Goal: Information Seeking & Learning: Understand process/instructions

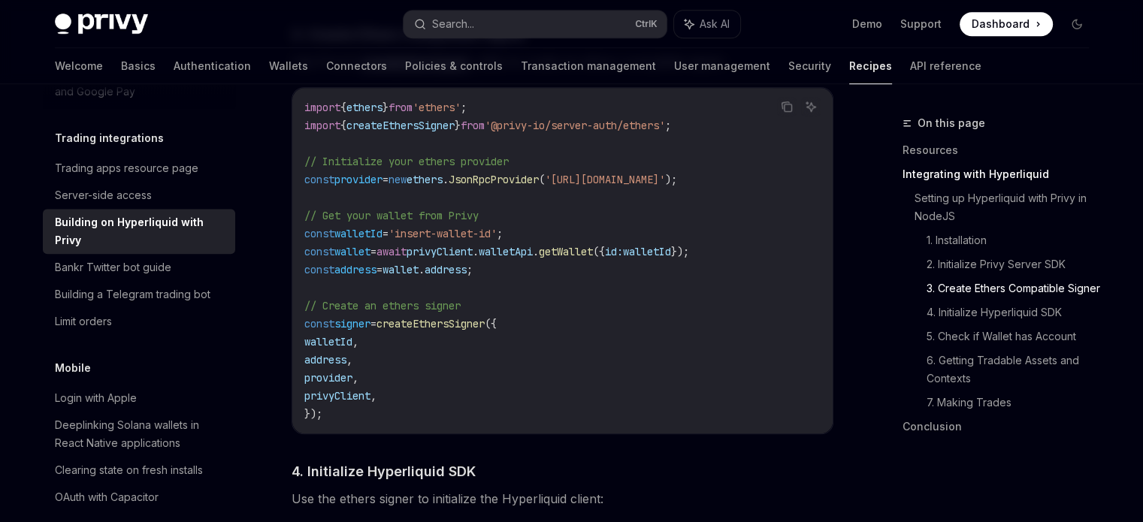
scroll to position [1196, 0]
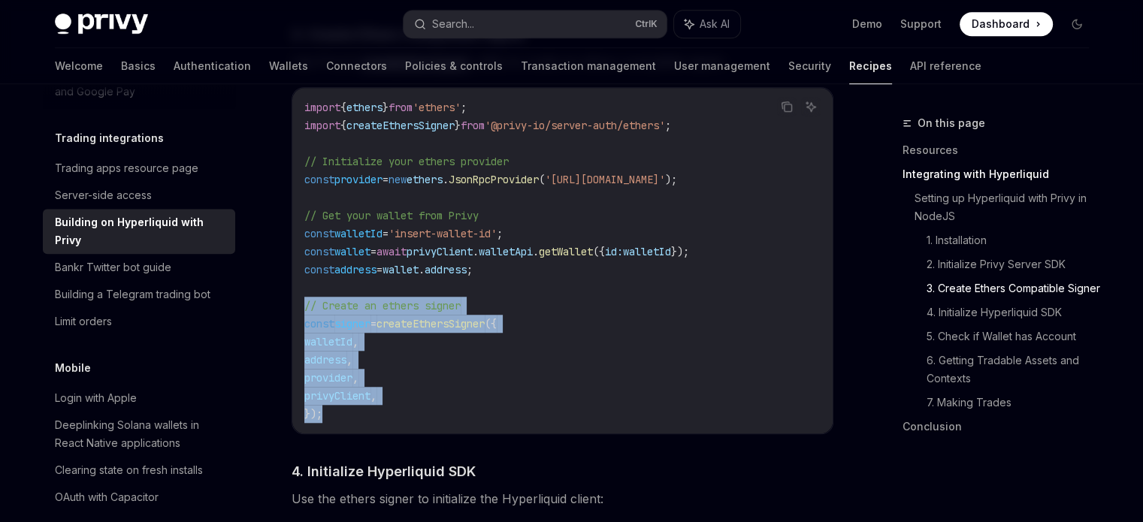
drag, startPoint x: 324, startPoint y: 421, endPoint x: 299, endPoint y: 312, distance: 111.7
click at [299, 312] on div "import { ethers } from 'ethers' ; import { createEthersSigner } from '@privy-io…" at bounding box center [562, 261] width 540 height 346
copy code "// Create an ethers signer const signer = createEthersSigner ({ walletId , addr…"
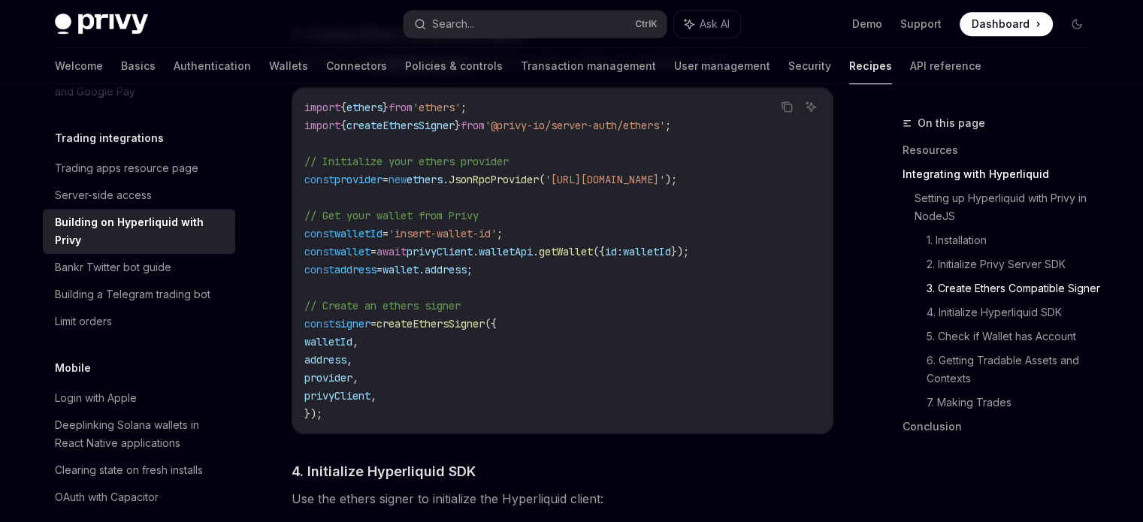
click at [487, 282] on code "import { ethers } from 'ethers' ; import { createEthersSigner } from '@privy-io…" at bounding box center [562, 260] width 516 height 325
click at [554, 131] on span "'@privy-io/server-auth/ethers'" at bounding box center [575, 126] width 180 height 14
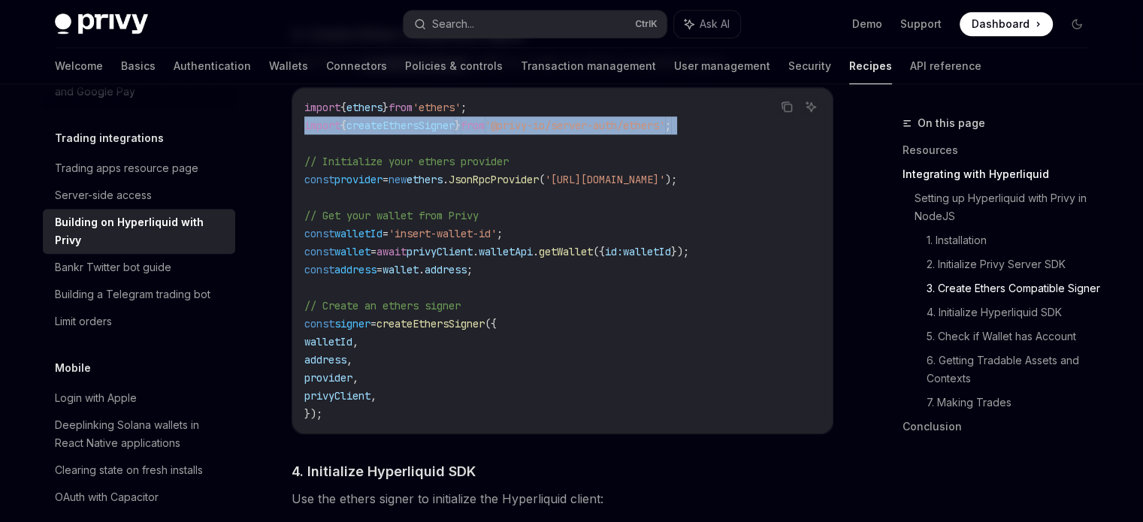
click at [554, 131] on span "'@privy-io/server-auth/ethers'" at bounding box center [575, 126] width 180 height 14
copy code "import { createEthersSigner } from '@privy-io/server-auth/ethers' ;"
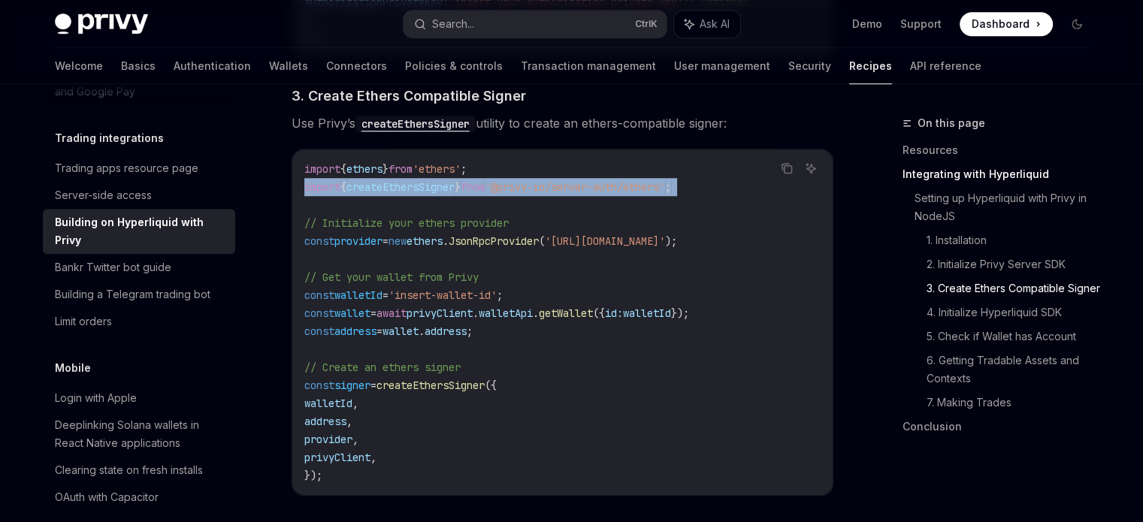
scroll to position [1129, 0]
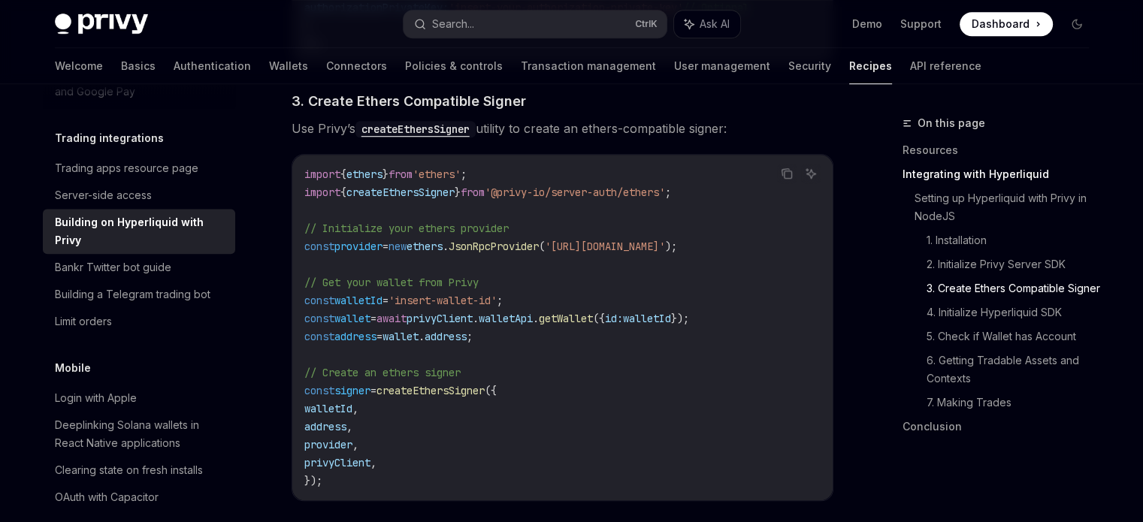
click at [521, 231] on code "import { ethers } from 'ethers' ; import { createEthersSigner } from '@privy-io…" at bounding box center [562, 327] width 516 height 325
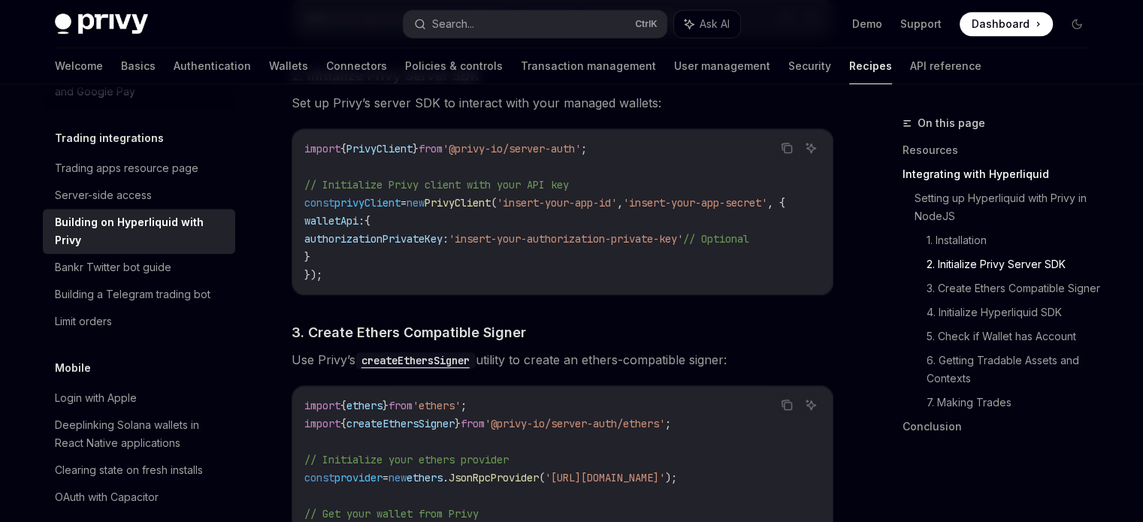
scroll to position [899, 0]
click at [521, 231] on span "'insert-your-authorization-private-key'" at bounding box center [566, 238] width 234 height 14
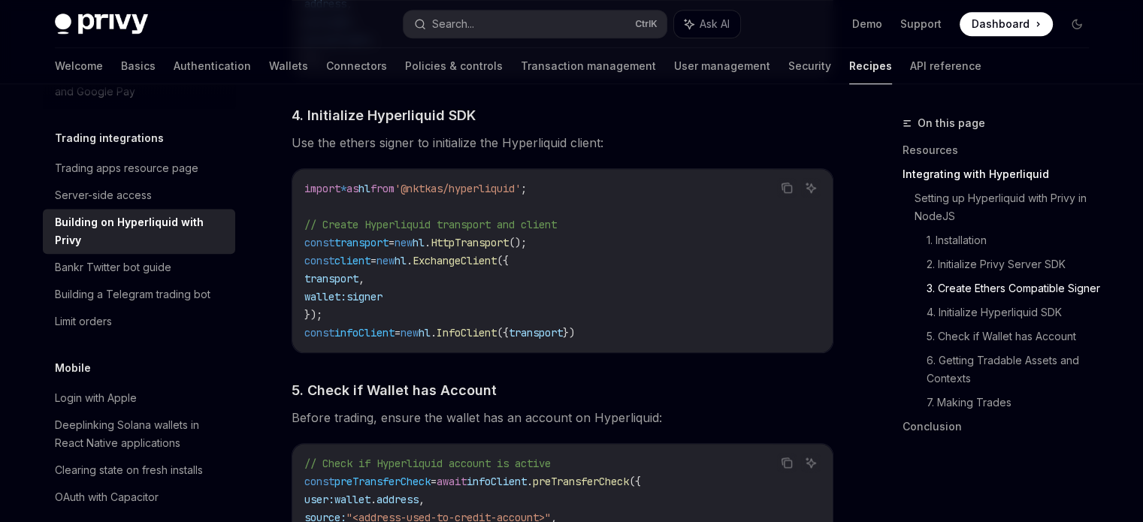
scroll to position [1547, 0]
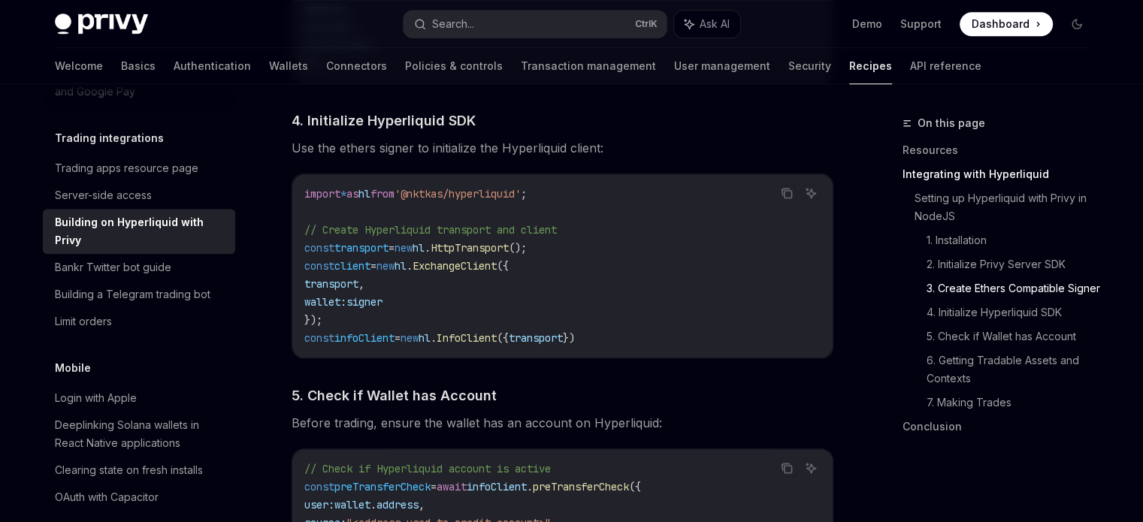
drag, startPoint x: 629, startPoint y: 339, endPoint x: 301, endPoint y: 242, distance: 342.3
click at [301, 242] on div "import * as hl from '@nktkas/hyperliquid' ; // Create Hyperliquid transport and…" at bounding box center [562, 265] width 540 height 183
copy code "// Create Hyperliquid transport and client const transport = new hl . HttpTrans…"
click at [456, 201] on span "'@nktkas/hyperliquid'" at bounding box center [457, 194] width 126 height 14
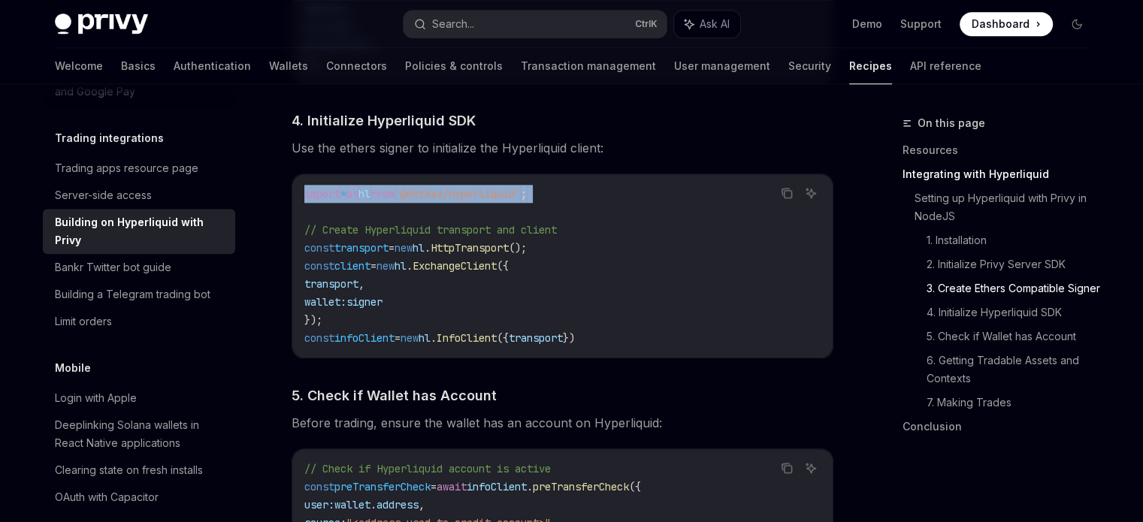
click at [456, 201] on span "'@nktkas/hyperliquid'" at bounding box center [457, 194] width 126 height 14
copy code "import * as hl from '@nktkas/hyperliquid' ;"
click at [492, 294] on code "import * as hl from '@nktkas/hyperliquid' ; // Create Hyperliquid transport and…" at bounding box center [562, 266] width 516 height 162
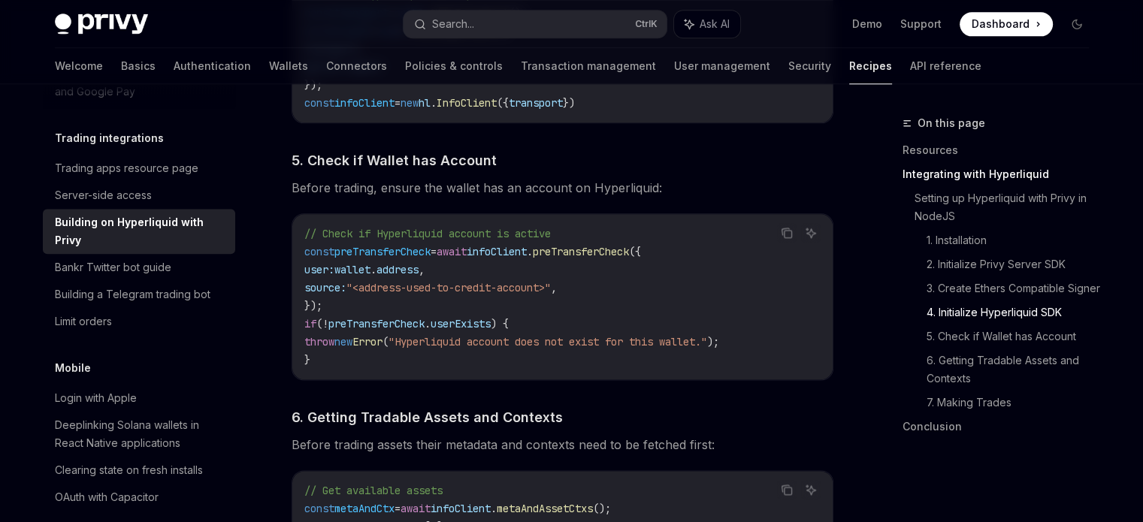
scroll to position [1784, 0]
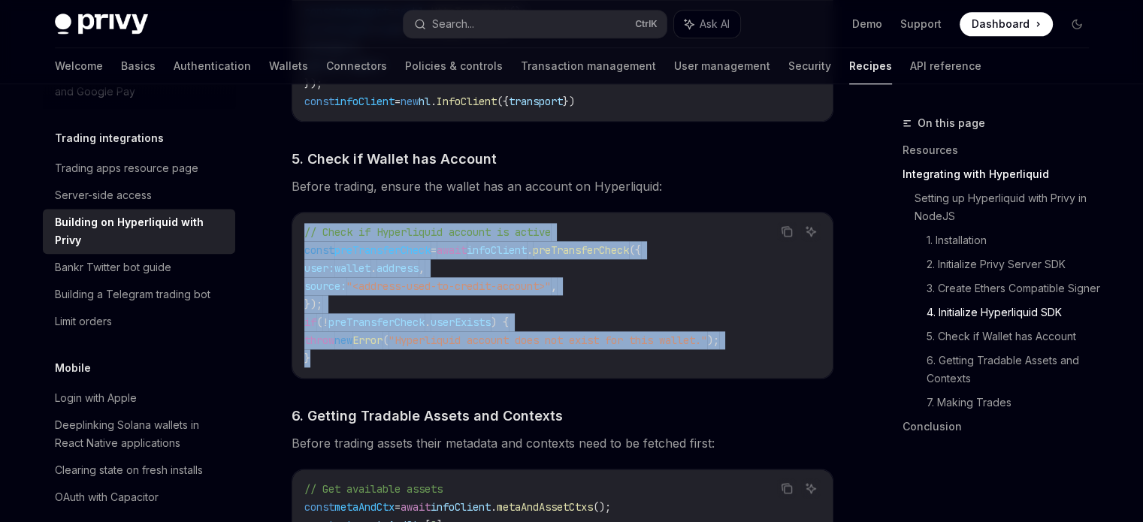
drag, startPoint x: 323, startPoint y: 363, endPoint x: 300, endPoint y: 239, distance: 126.1
click at [300, 239] on div "// Check if Hyperliquid account is active const preTransferCheck = await infoCl…" at bounding box center [562, 295] width 540 height 165
copy code "// Check if Hyperliquid account is active const preTransferCheck = await infoCl…"
click at [538, 239] on span "// Check if Hyperliquid account is active" at bounding box center [427, 232] width 246 height 14
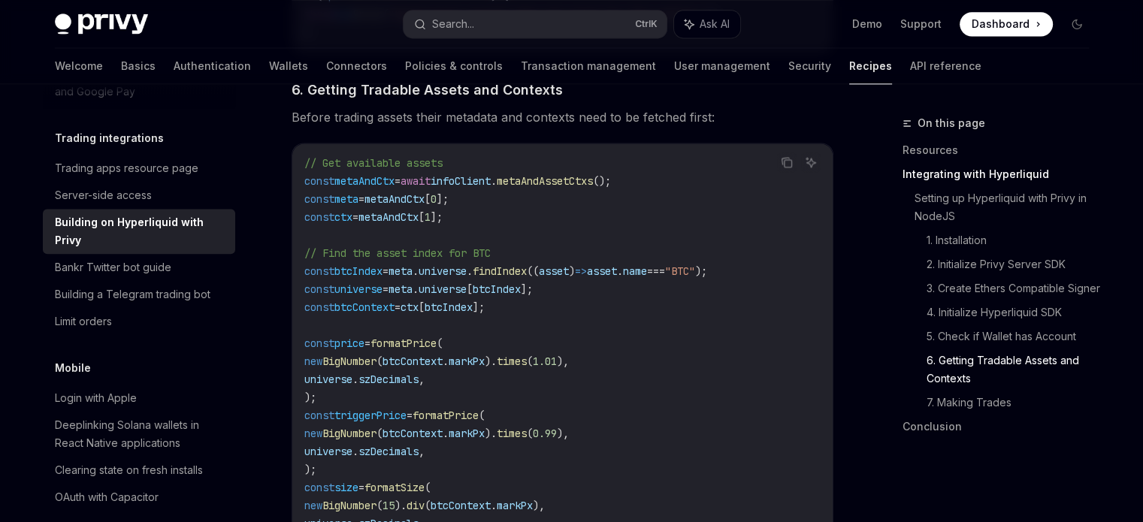
scroll to position [2133, 0]
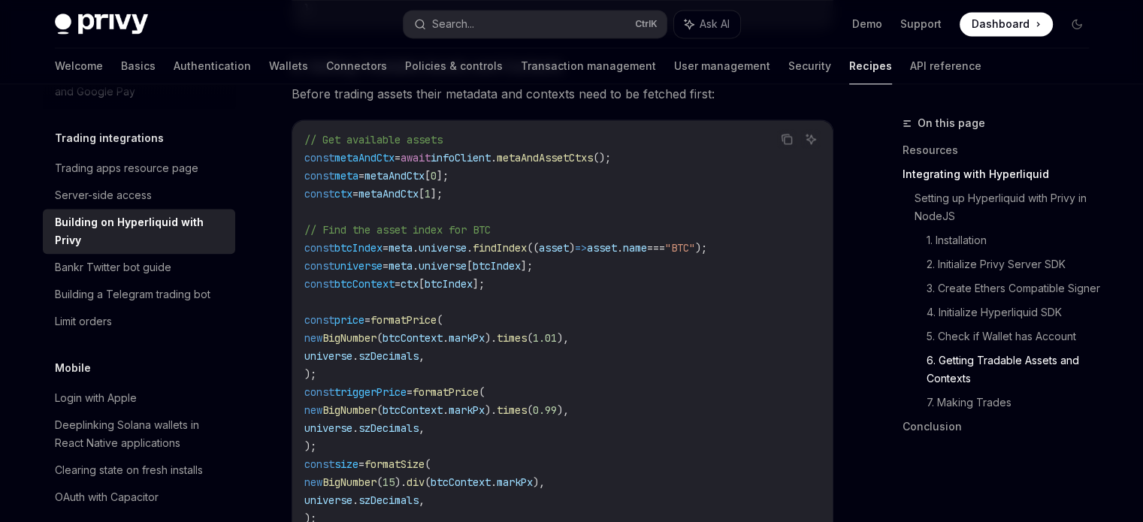
click at [579, 160] on span "metaAndAssetCtxs" at bounding box center [545, 158] width 96 height 14
copy span "metaAndAssetCtxs"
click at [654, 194] on code "// Get available assets const metaAndCtx = await infoClient . metaAndAssetCtxs …" at bounding box center [562, 329] width 516 height 397
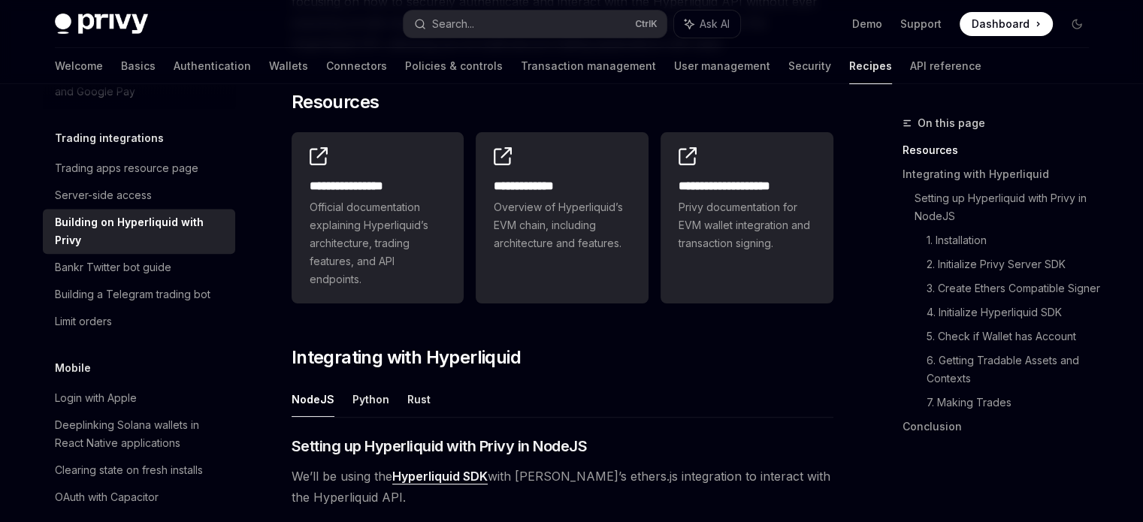
scroll to position [0, 0]
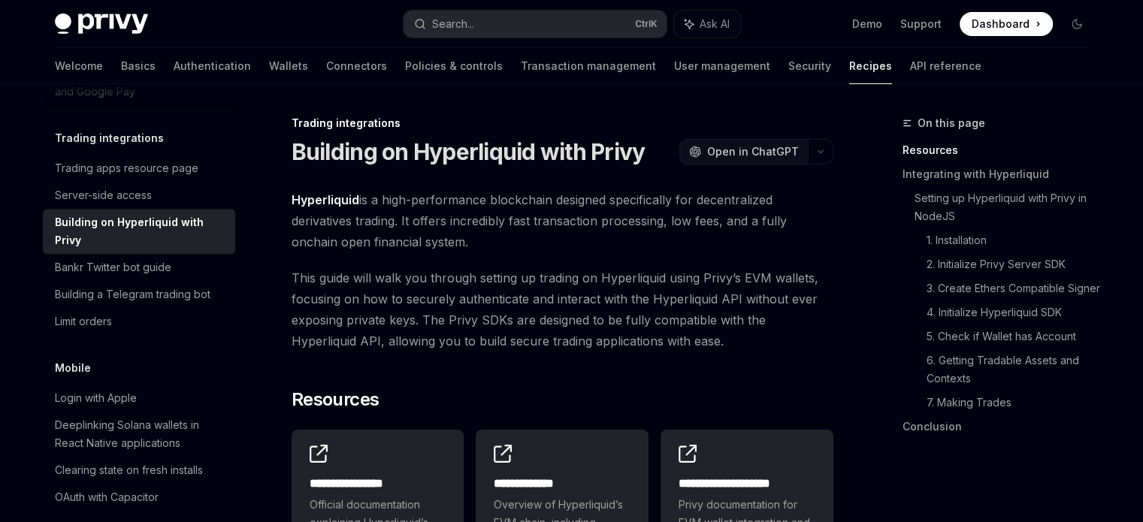
click at [766, 150] on span "Open in ChatGPT" at bounding box center [753, 151] width 92 height 15
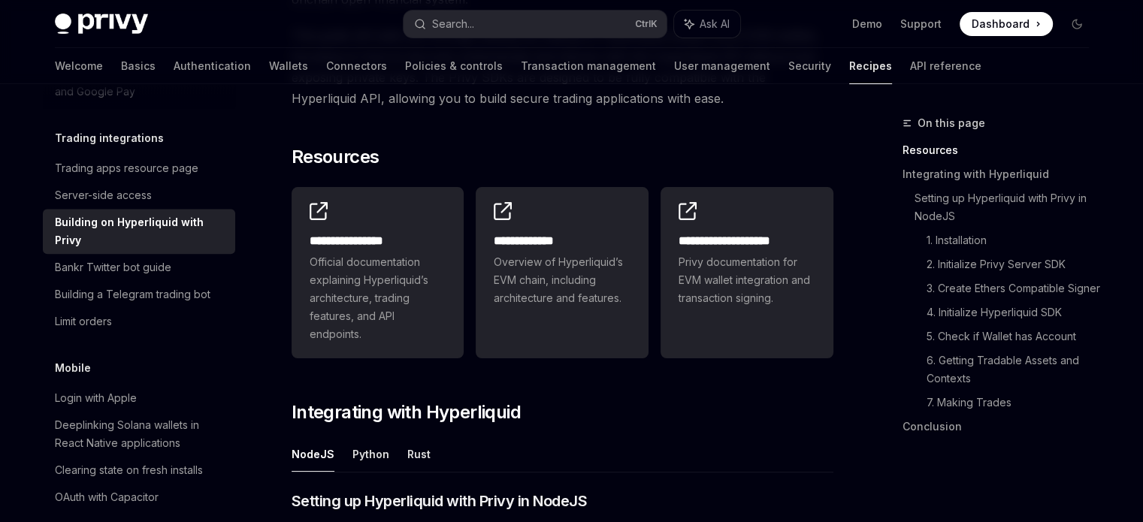
scroll to position [242, 0]
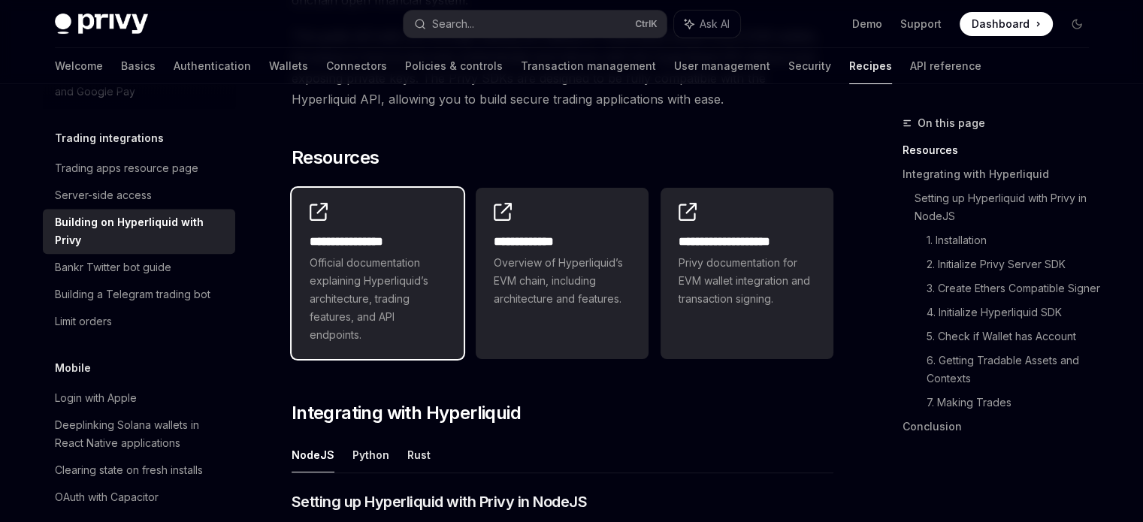
click at [433, 281] on span "Official documentation explaining Hyperliquid’s architecture, trading features,…" at bounding box center [378, 299] width 137 height 90
